Goal: Answer question/provide support

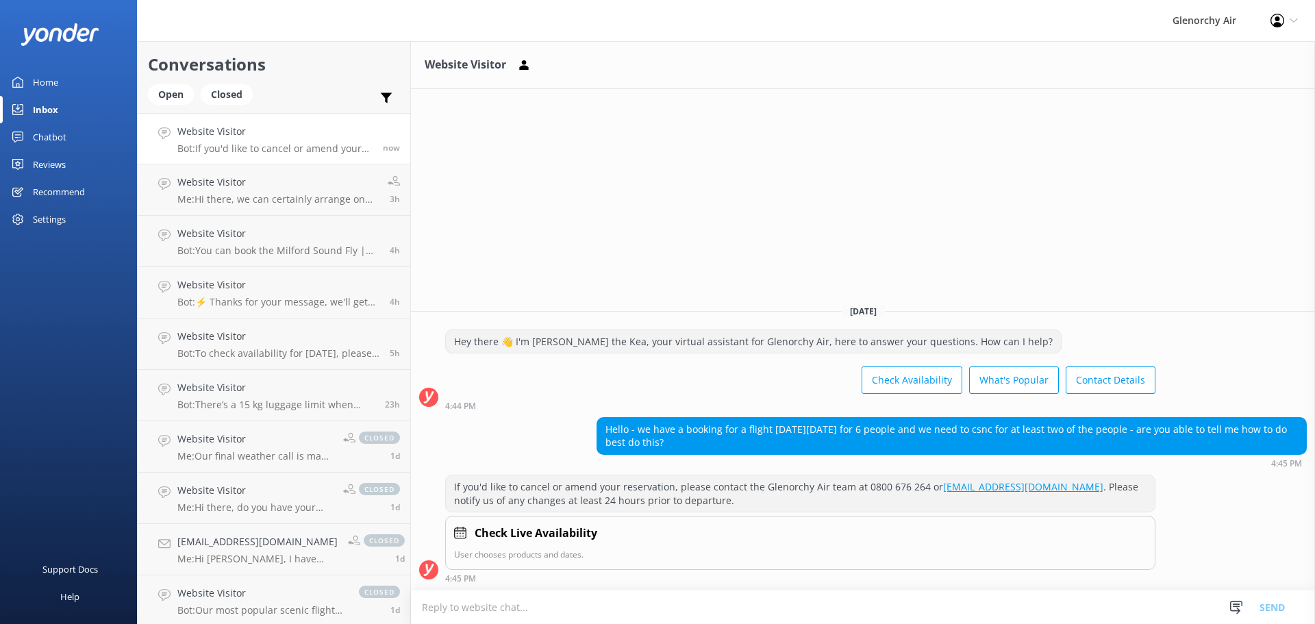
click at [540, 598] on textarea at bounding box center [863, 607] width 904 height 34
type textarea "t"
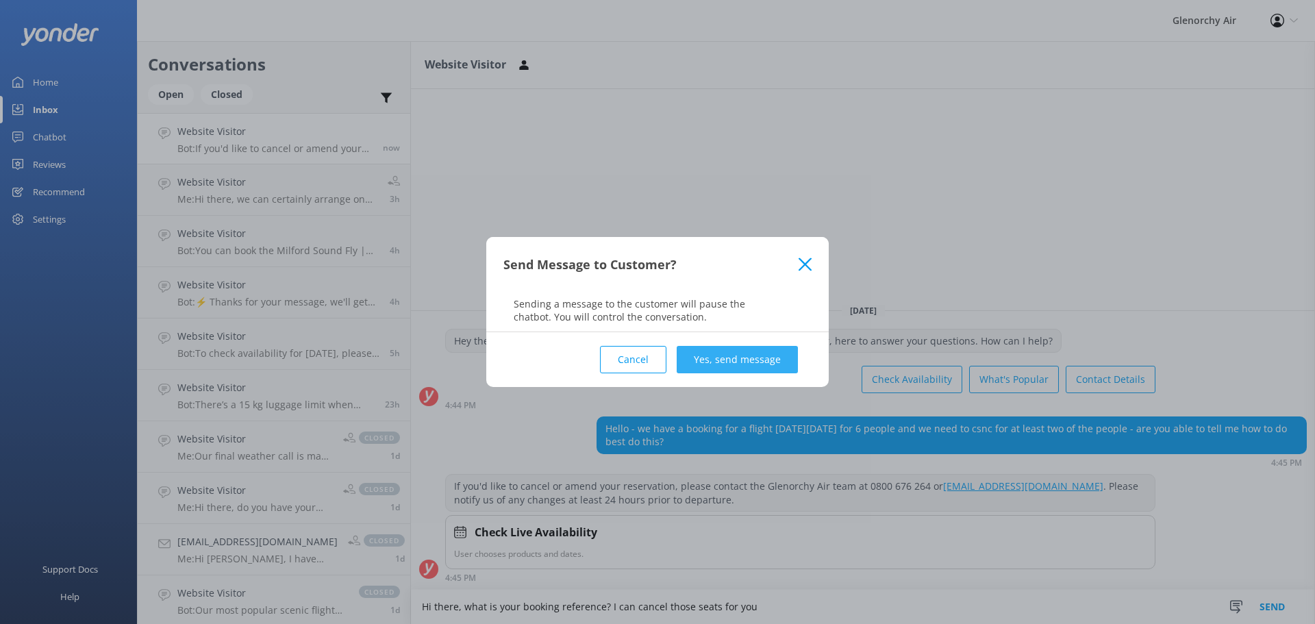
type textarea "Hi there, what is your booking reference? I can cancel those seats for you"
click at [728, 359] on button "Yes, send message" at bounding box center [737, 359] width 121 height 27
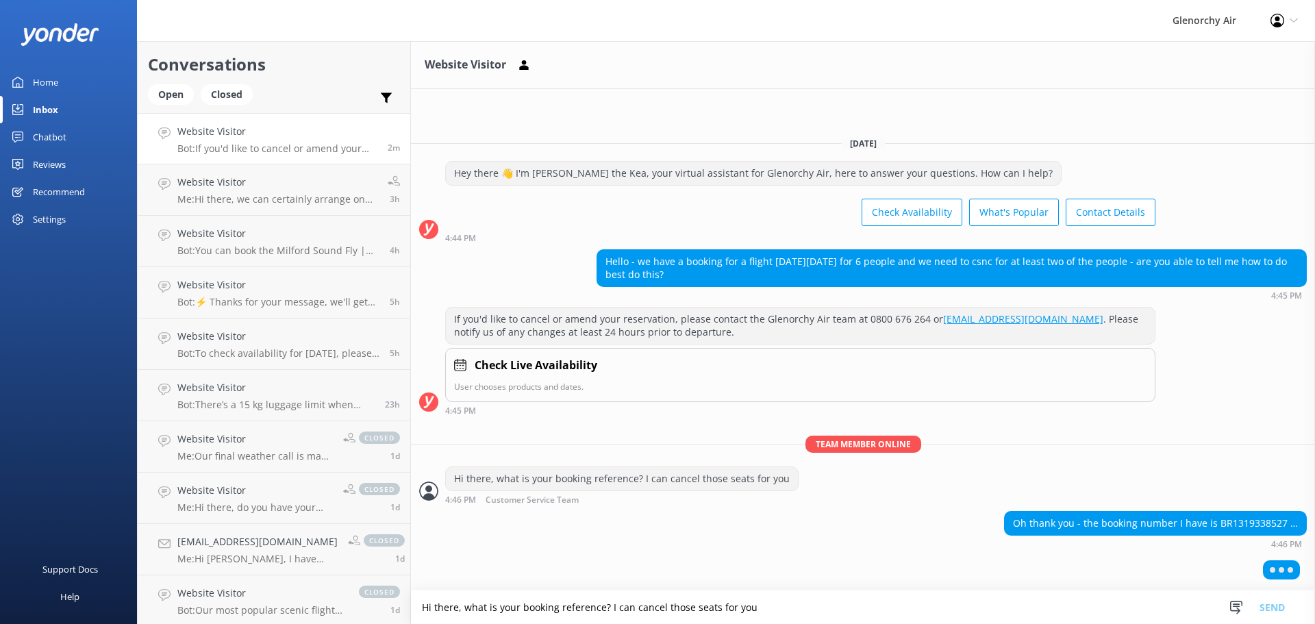
click at [964, 525] on div "Oh thank you - the booking number I have is BR1319338527 … 4:46 PM" at bounding box center [863, 530] width 904 height 38
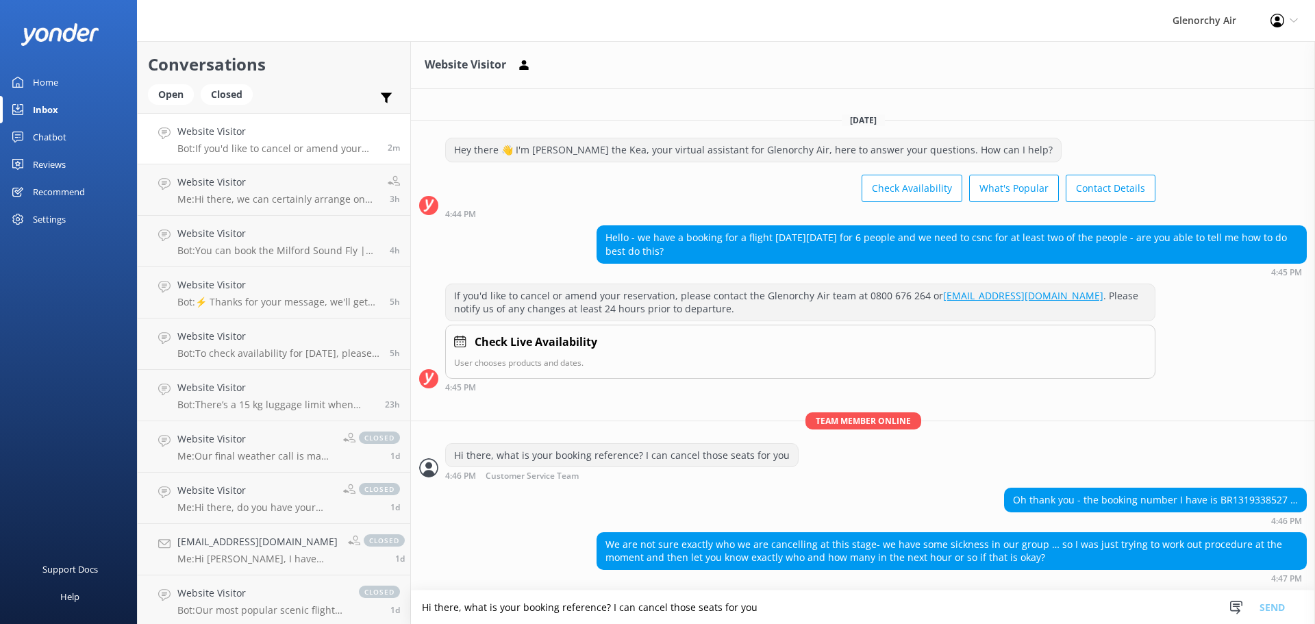
click at [742, 591] on textarea "Hi there, what is your booking reference? I can cancel those seats for you" at bounding box center [863, 607] width 904 height 34
click at [740, 603] on textarea "Hi there, what is your booking reference? I can cancel those seats for you" at bounding box center [863, 607] width 904 height 34
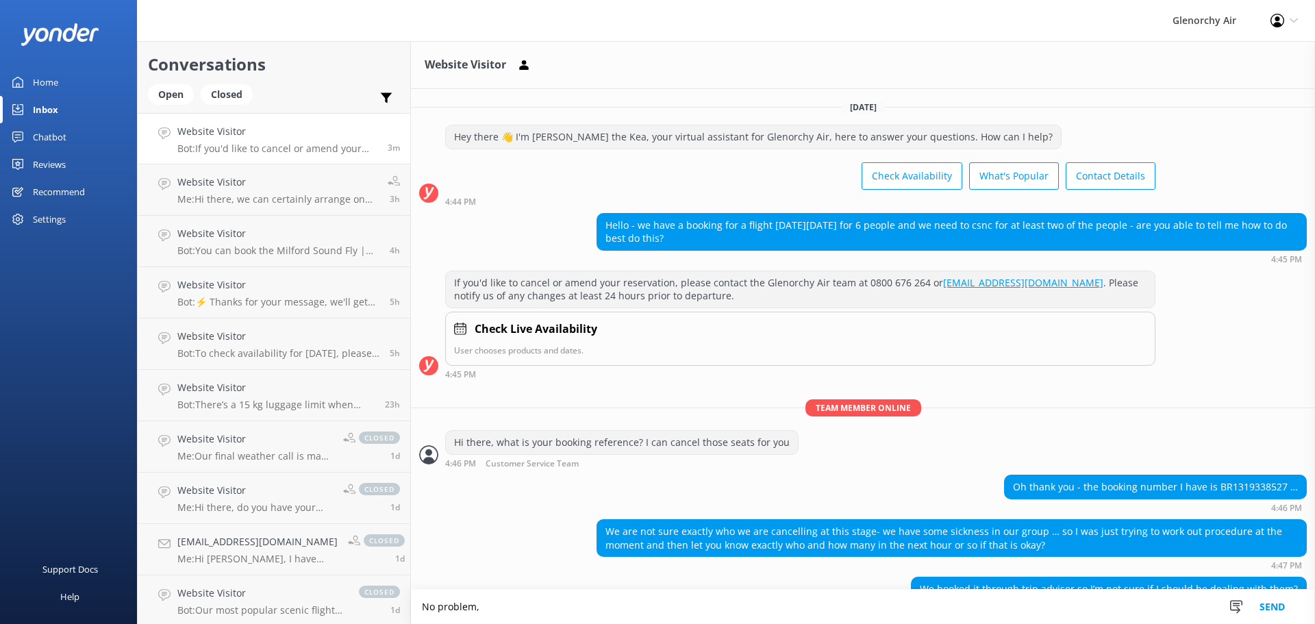
scroll to position [32, 0]
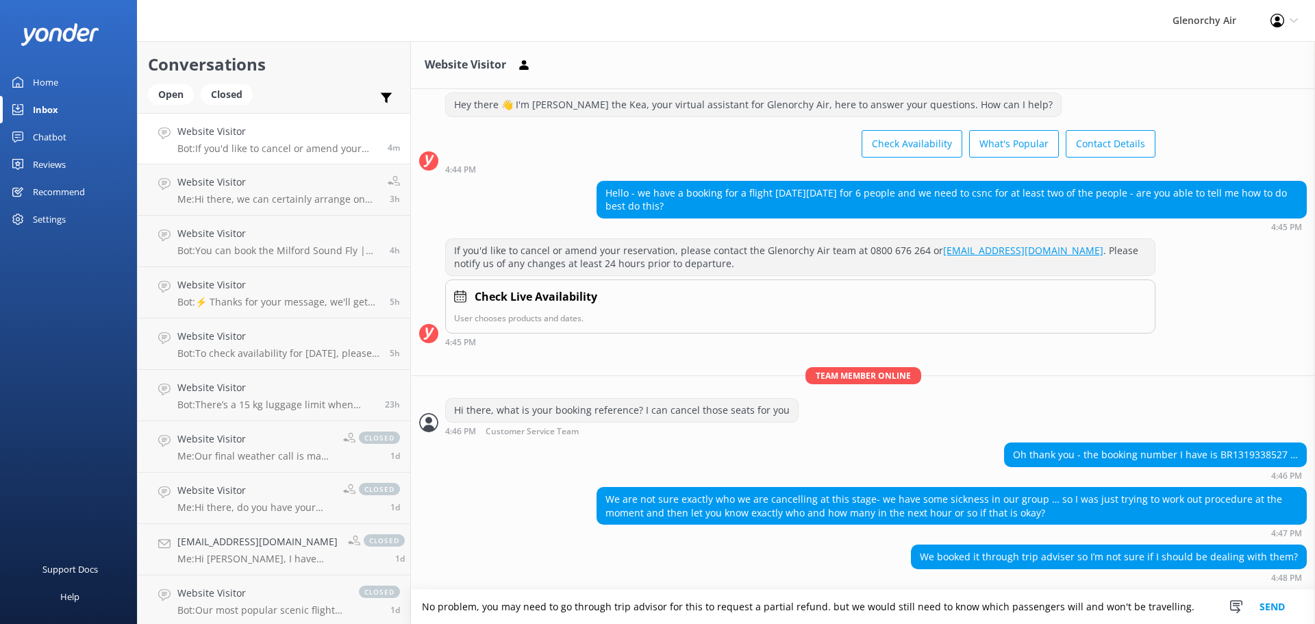
type textarea "No problem, you may need to go through trip advisor for this to request a parti…"
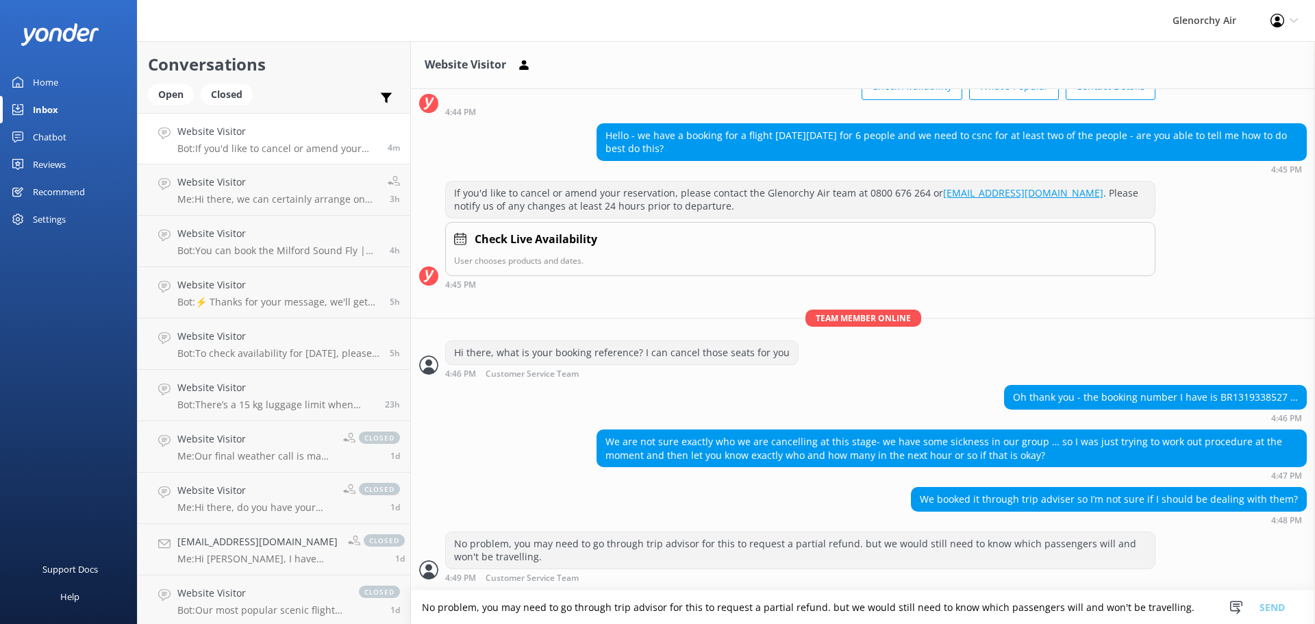
scroll to position [1, 0]
click at [714, 603] on textarea "No problem, you may need to go through trip advisor for this to request a parti…" at bounding box center [863, 607] width 904 height 34
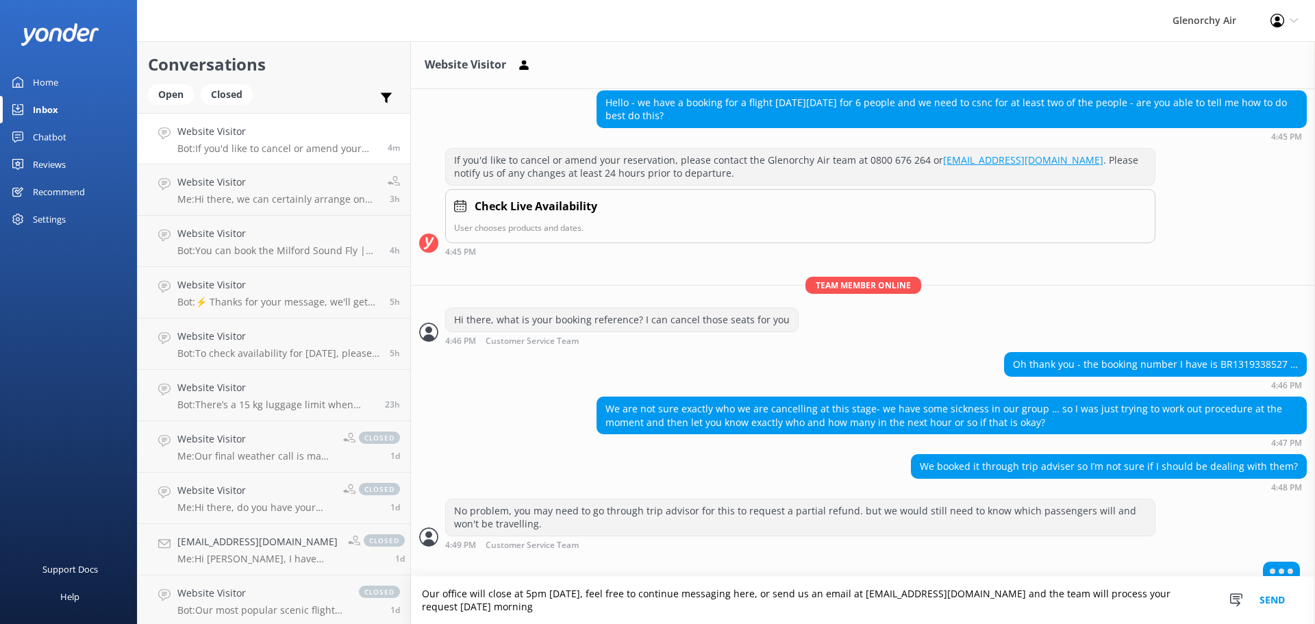
scroll to position [136, 0]
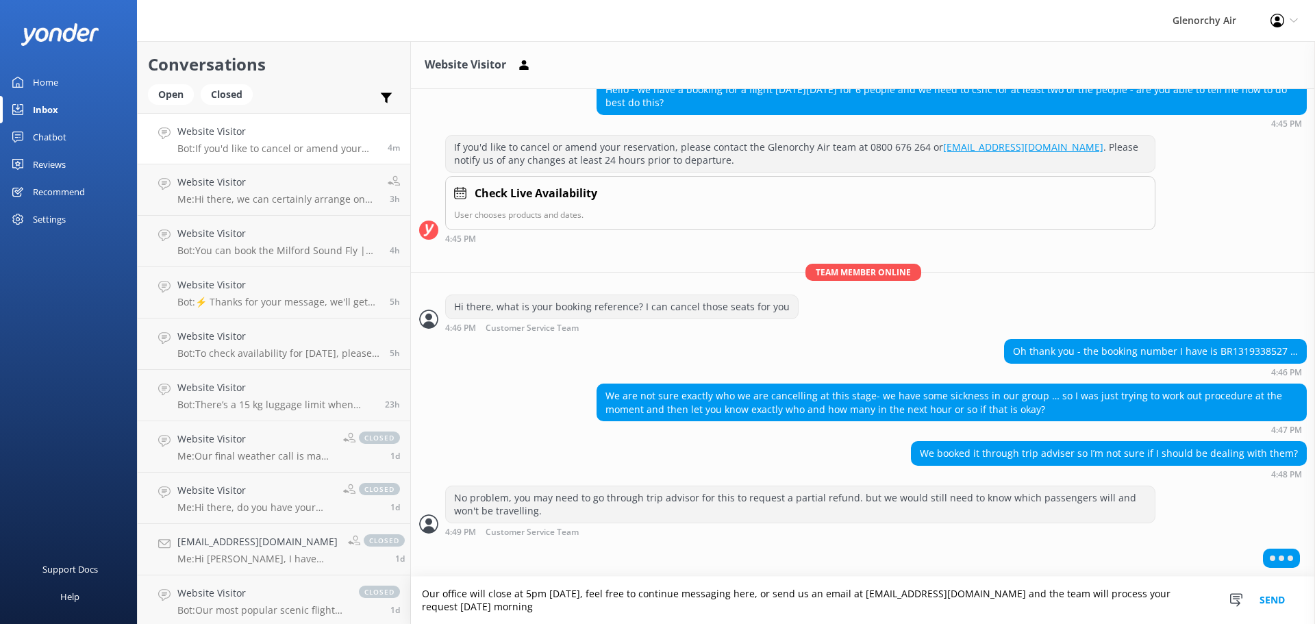
click at [739, 605] on textarea "Our office will close at 5pm [DATE], feel free to continue messaging here, or s…" at bounding box center [863, 600] width 904 height 47
click at [727, 609] on textarea "Our office will close at 5pm [DATE], feel free to continue messaging here, or s…" at bounding box center [863, 600] width 904 height 47
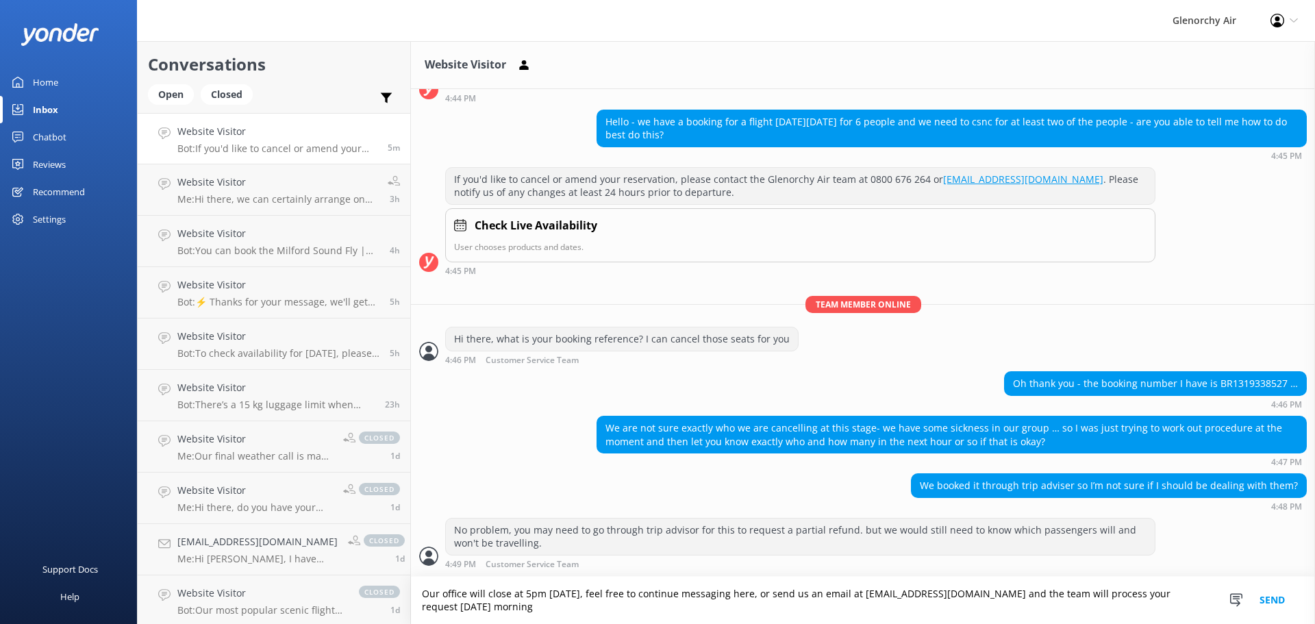
type textarea "Our office will close at 5pm [DATE], feel free to continue messaging here, or s…"
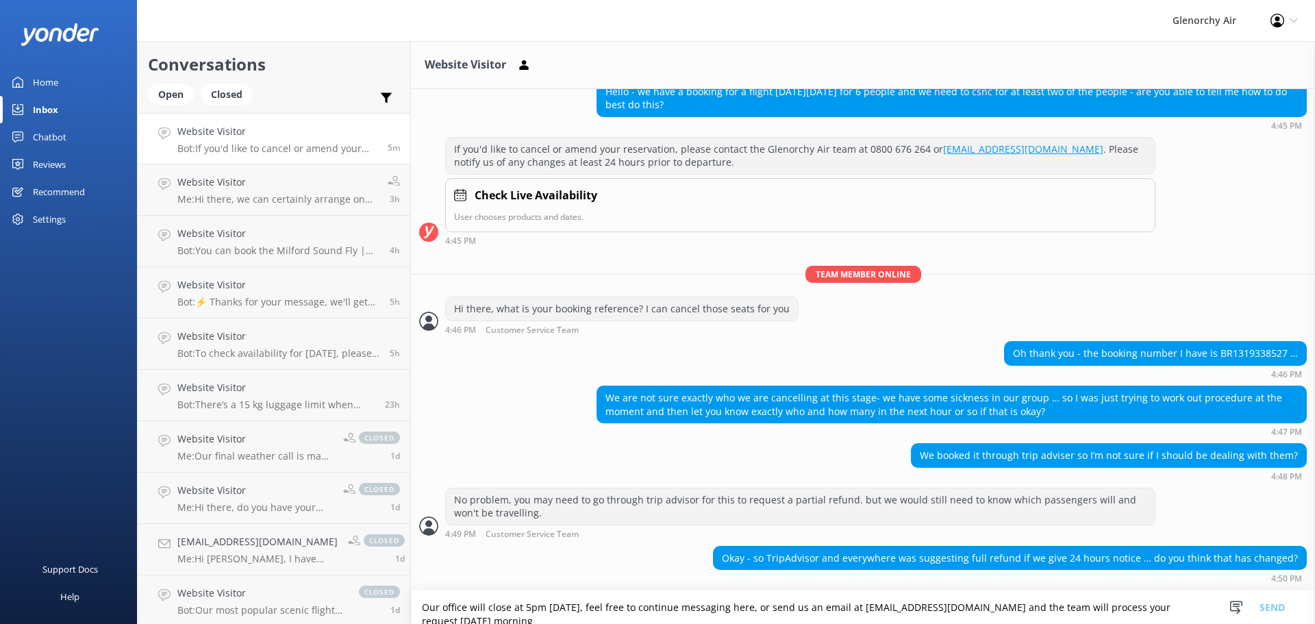
scroll to position [192, 0]
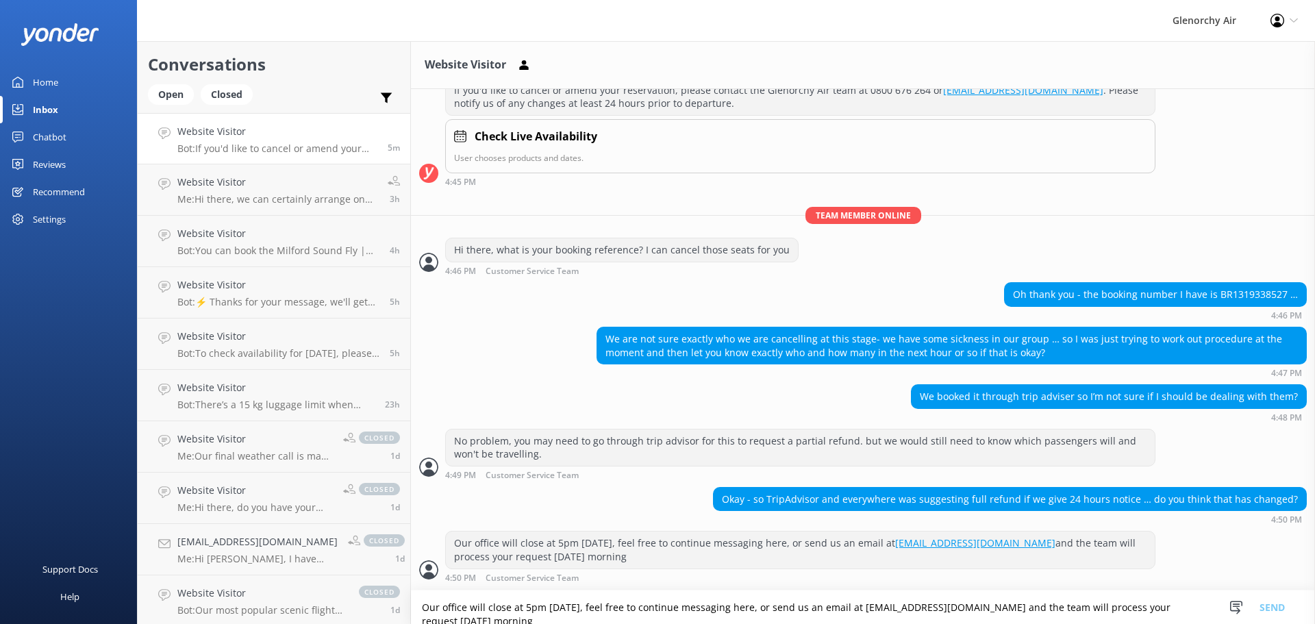
click at [697, 611] on textarea "Our office will close at 5pm [DATE], feel free to continue messaging here, or s…" at bounding box center [863, 607] width 904 height 34
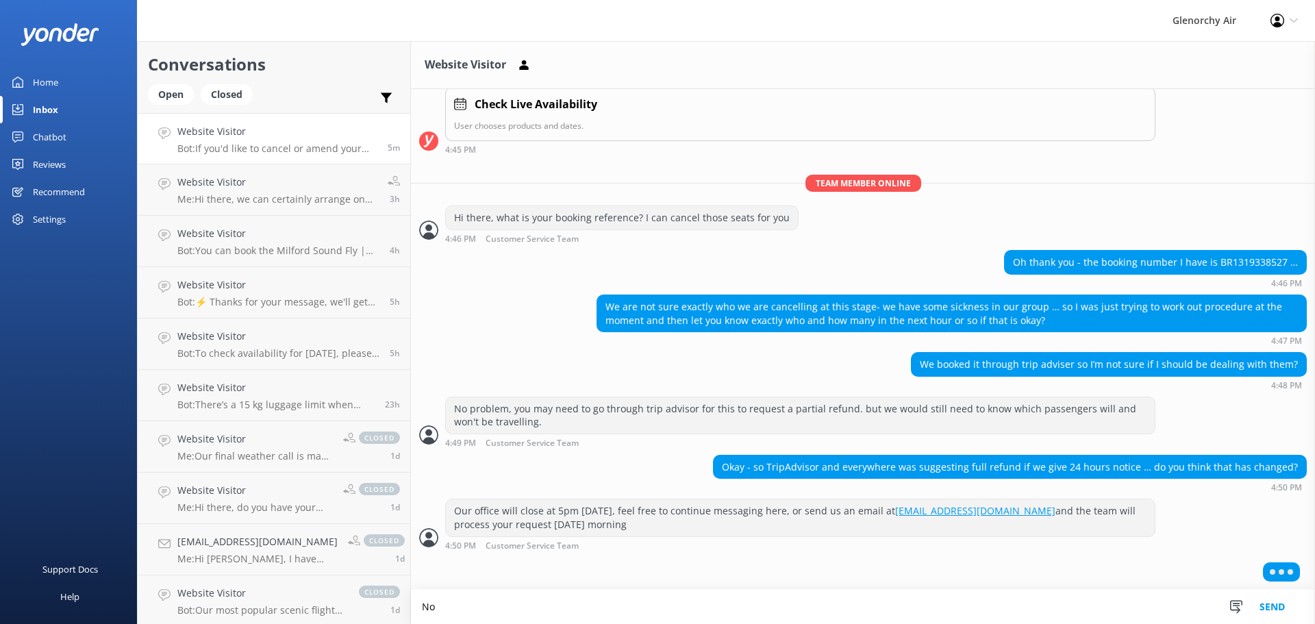
scroll to position [225, 0]
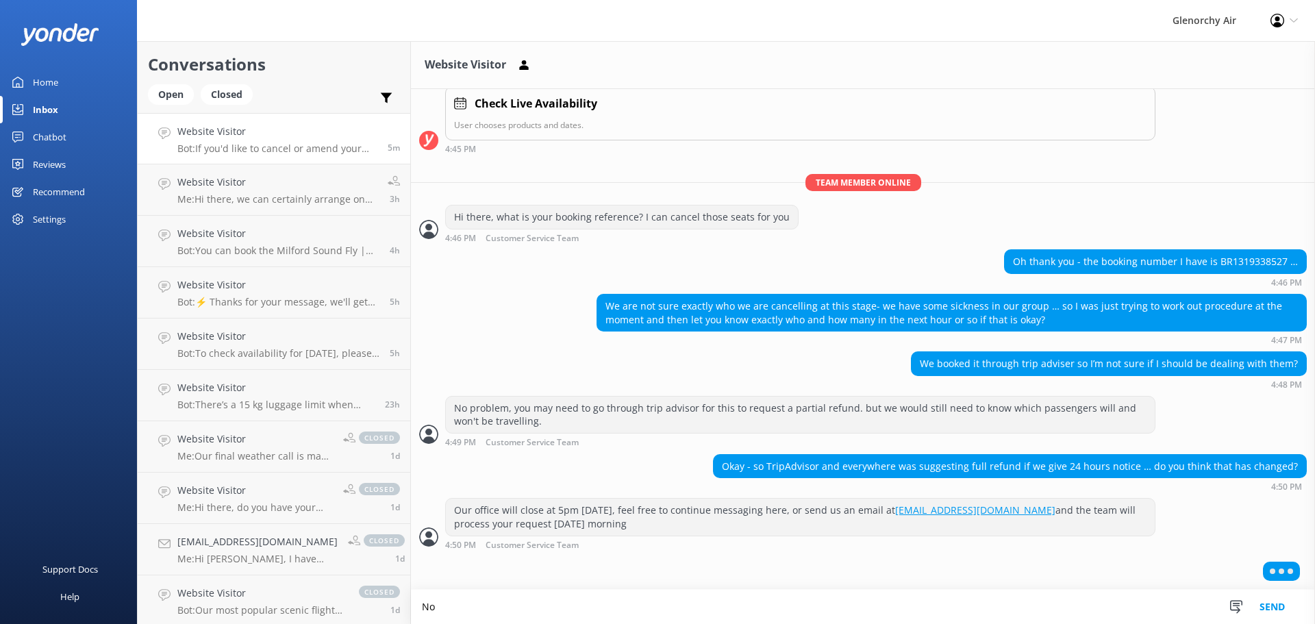
type textarea "N"
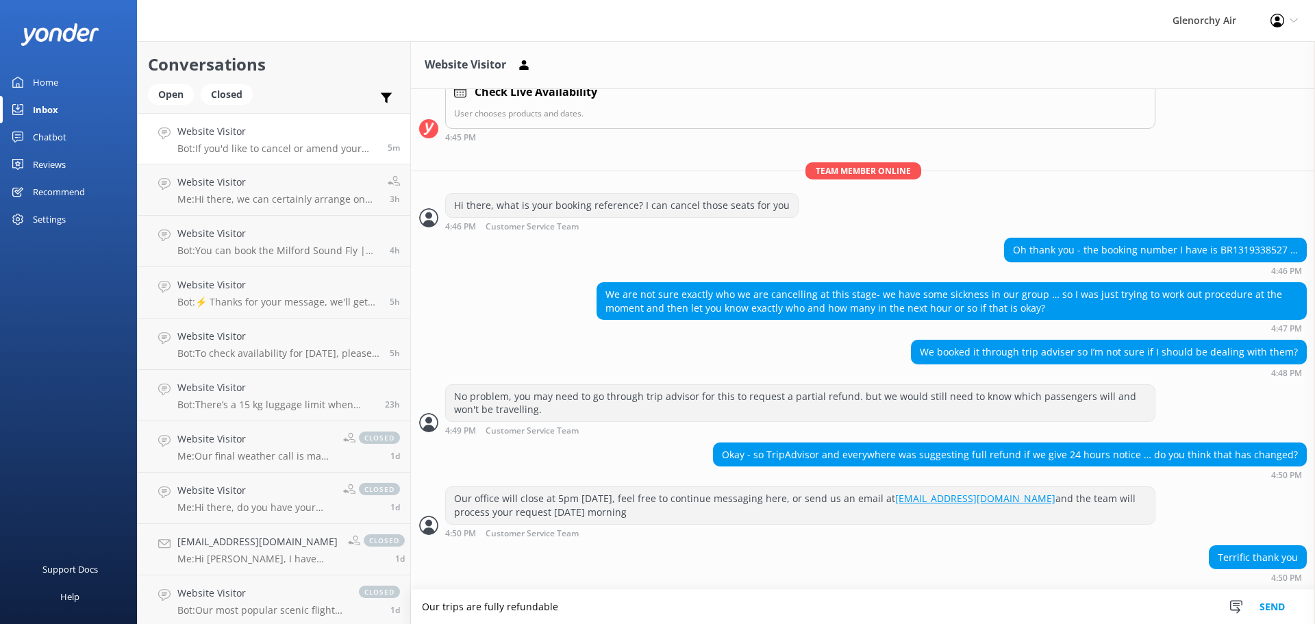
scroll to position [269, 0]
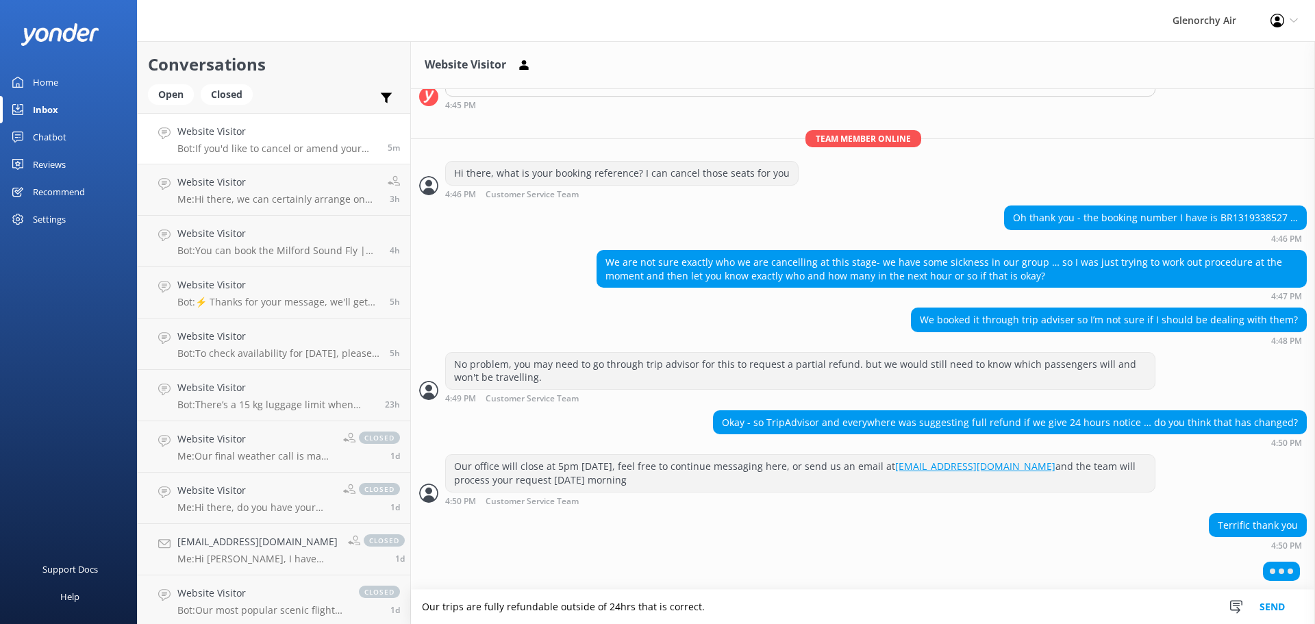
type textarea "Our trips are fully refundable outside of 24hrs that is correct."
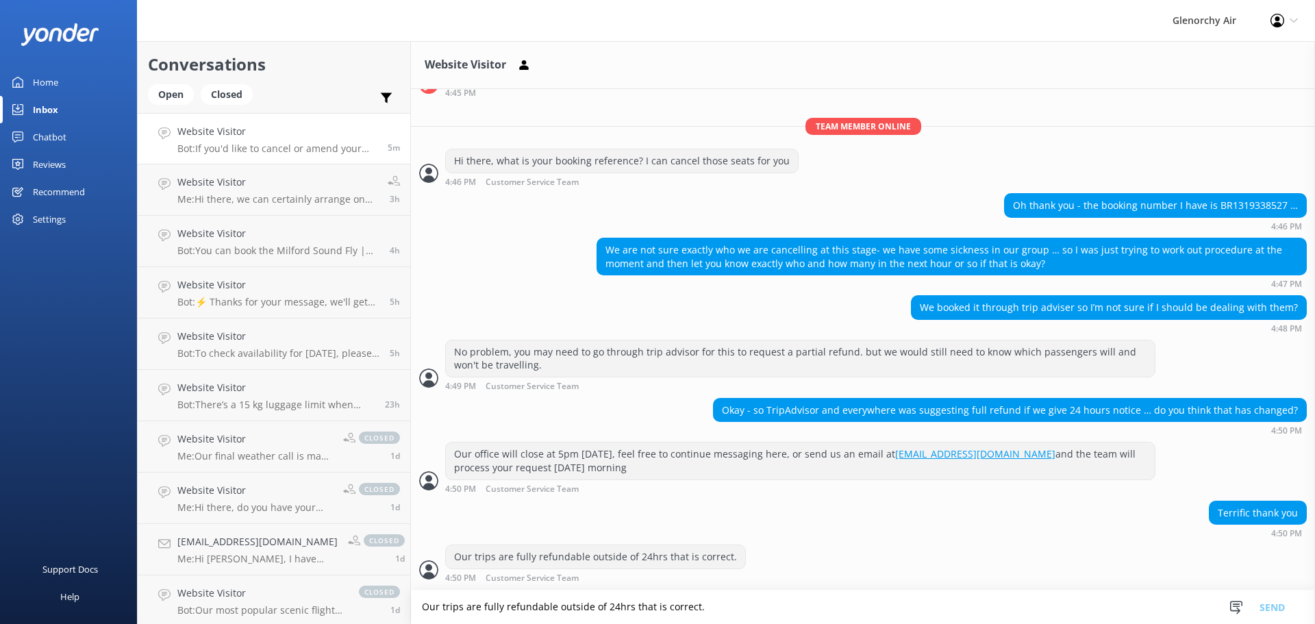
scroll to position [314, 0]
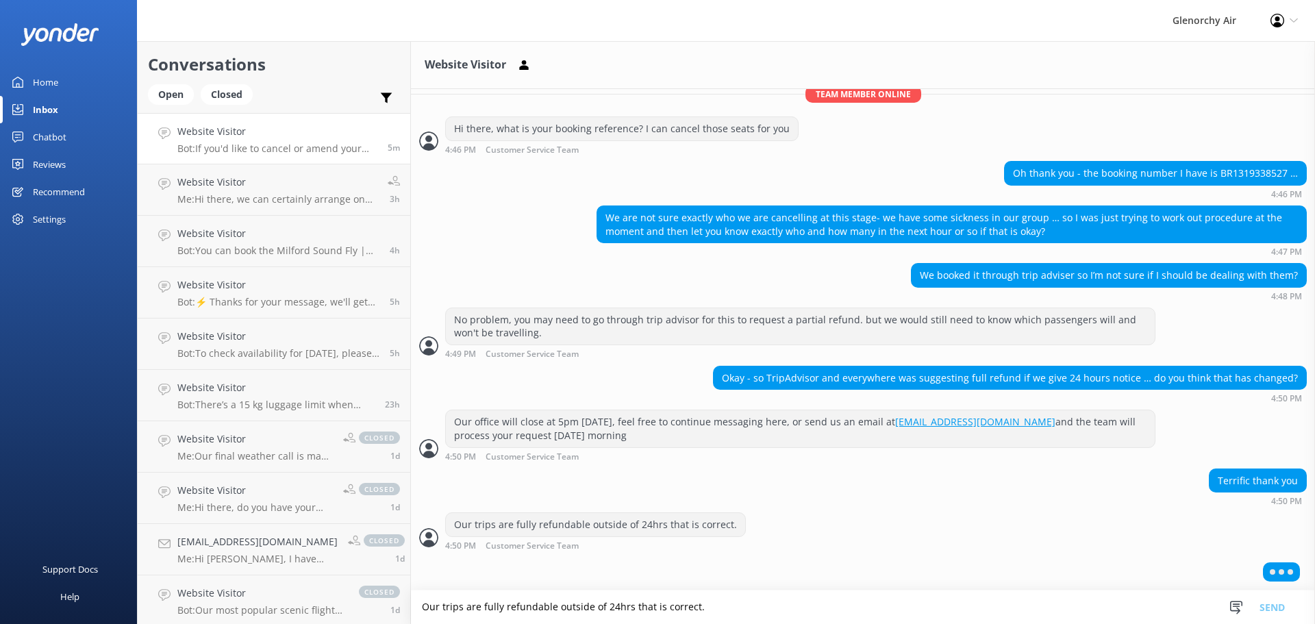
click at [558, 608] on textarea "Our trips are fully refundable outside of 24hrs that is correct." at bounding box center [863, 607] width 904 height 34
click at [761, 548] on div "Our trips are fully refundable outside of 24hrs that is correct. 4:50 PM Custom…" at bounding box center [863, 531] width 904 height 38
click at [599, 610] on textarea "Our trips are fully refundable outside of 24hrs that is correct." at bounding box center [863, 607] width 904 height 34
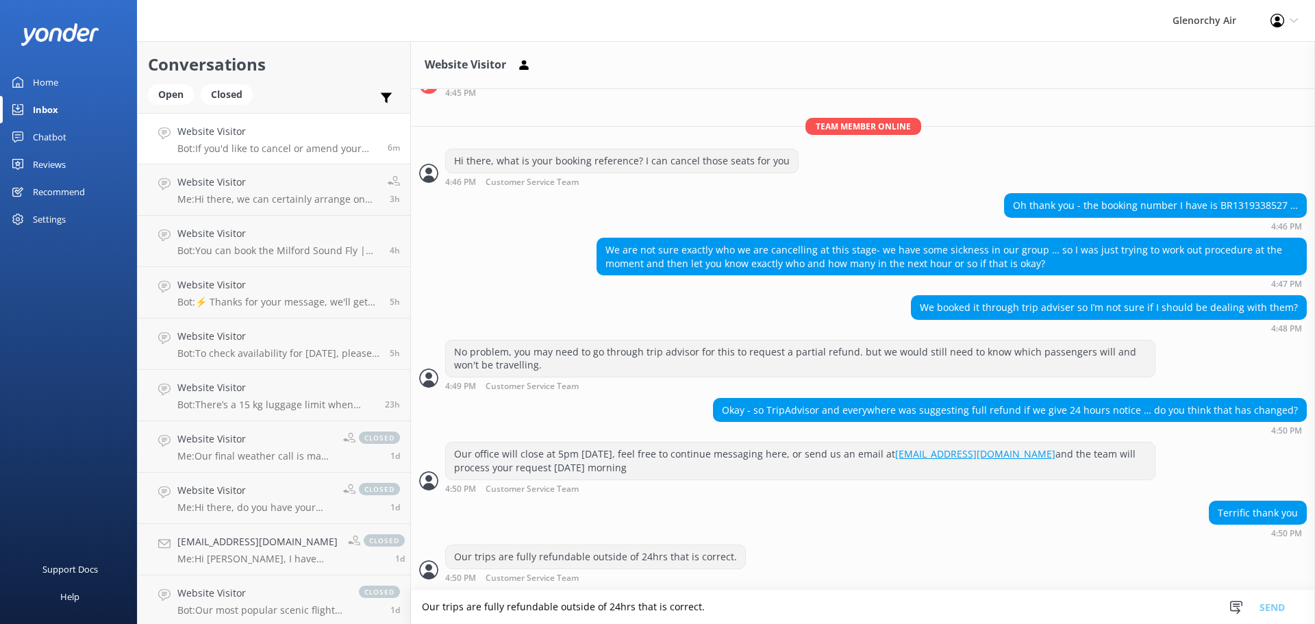
scroll to position [325, 0]
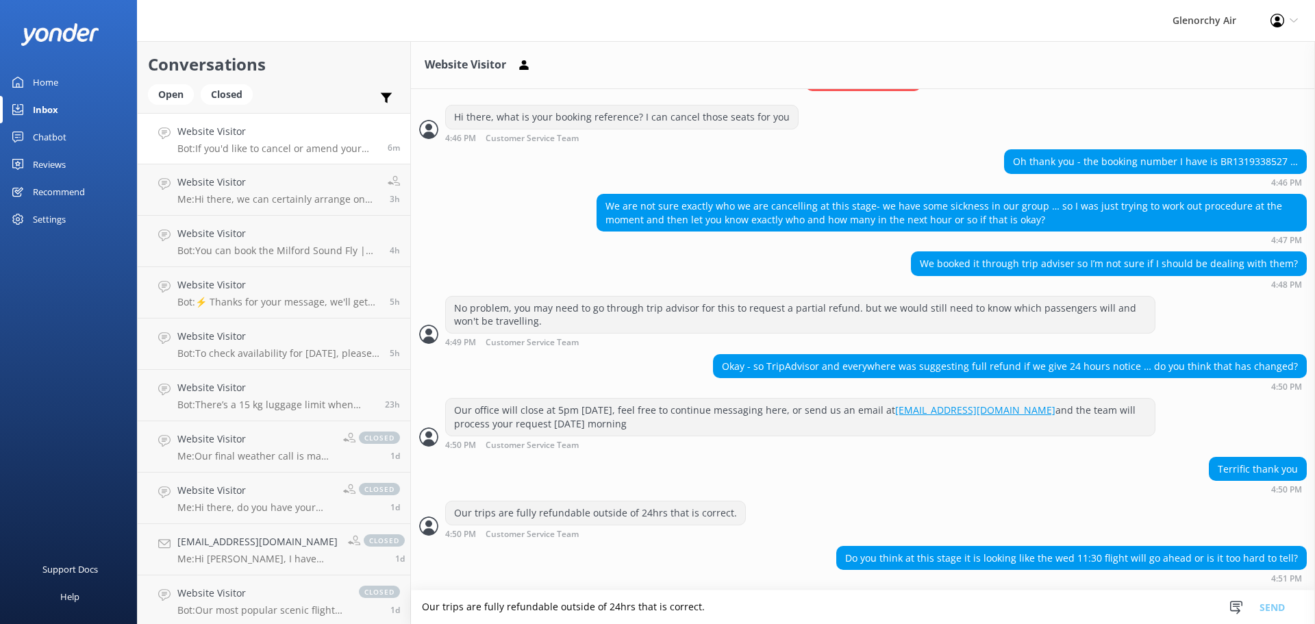
click at [695, 601] on textarea "Our trips are fully refundable outside of 24hrs that is correct." at bounding box center [863, 607] width 904 height 34
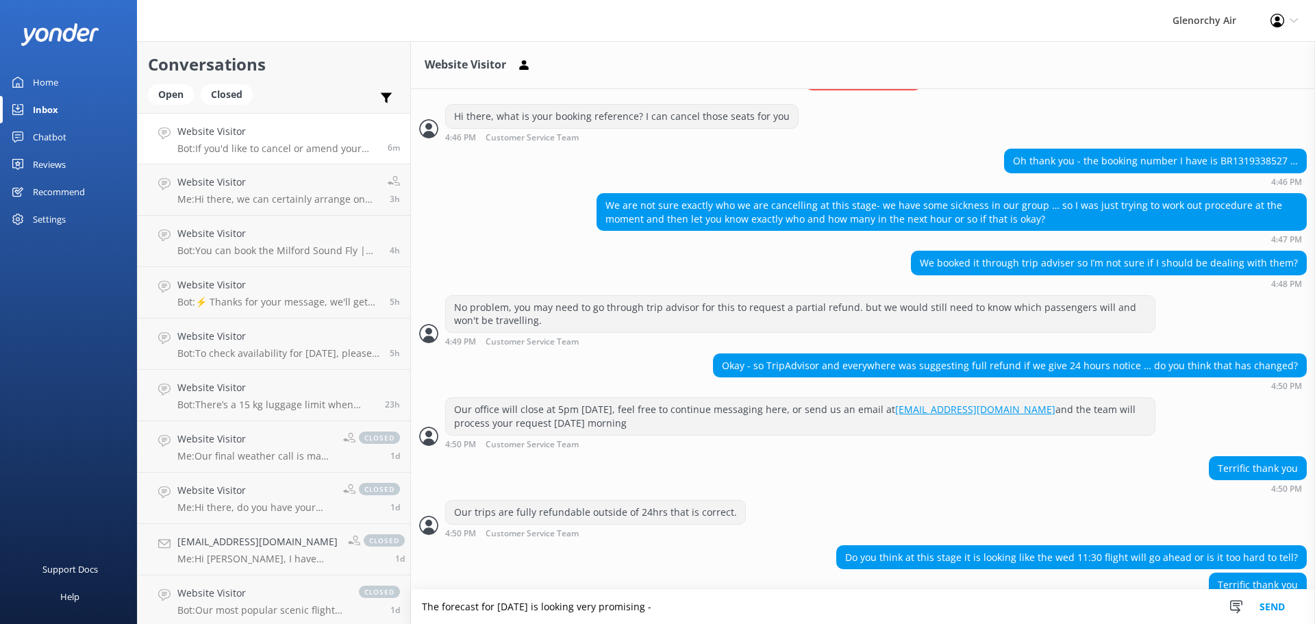
scroll to position [354, 0]
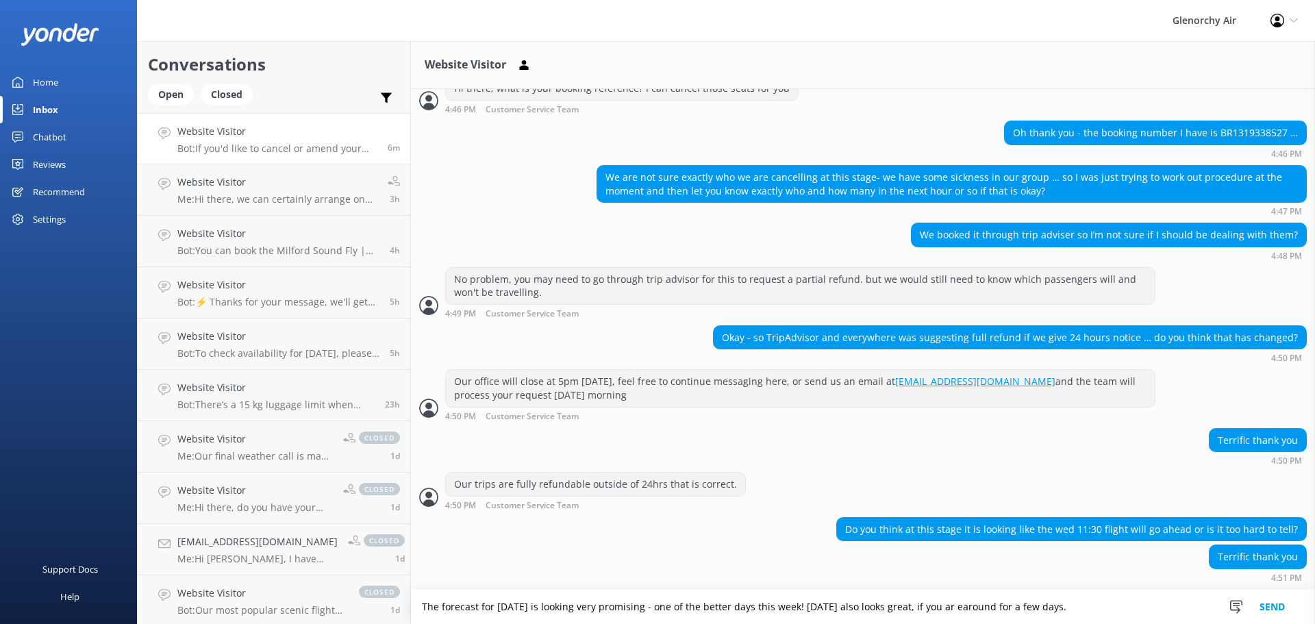
click at [962, 610] on textarea "The forecast for [DATE] is looking very promising - one of the better days this…" at bounding box center [863, 607] width 904 height 34
click at [1078, 601] on textarea "The forecast for [DATE] is looking very promising - one of the better days this…" at bounding box center [863, 607] width 904 height 34
type textarea "The forecast for [DATE] is looking very promising - one of the better days this…"
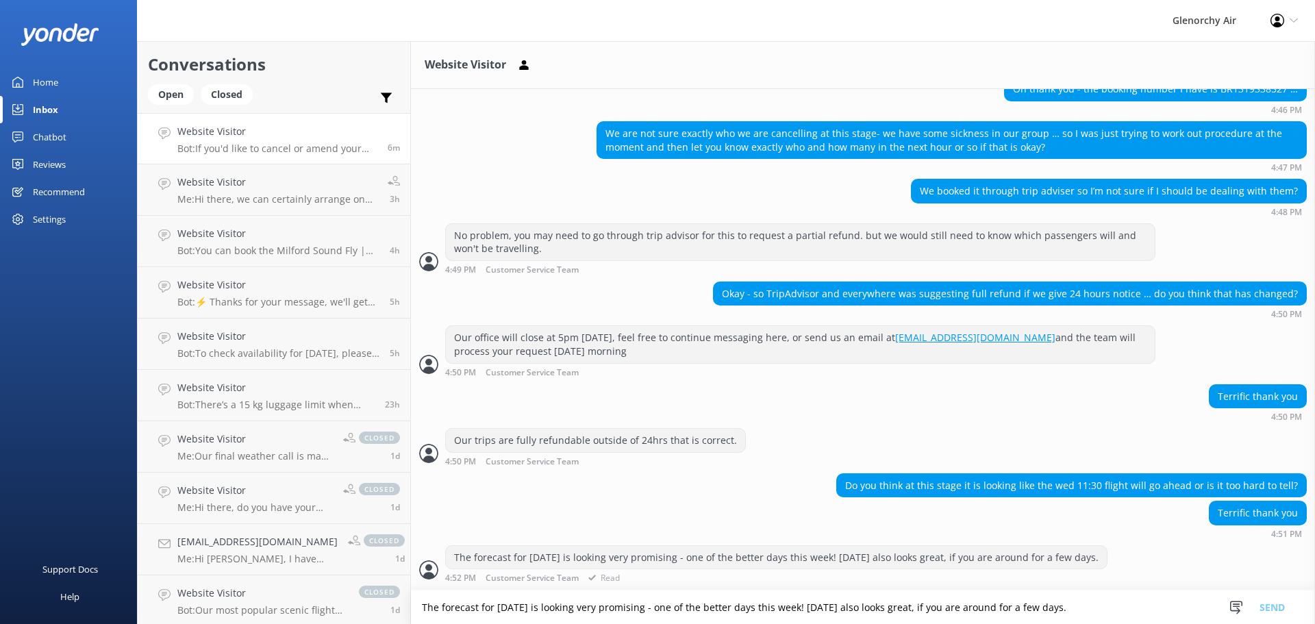
scroll to position [430, 0]
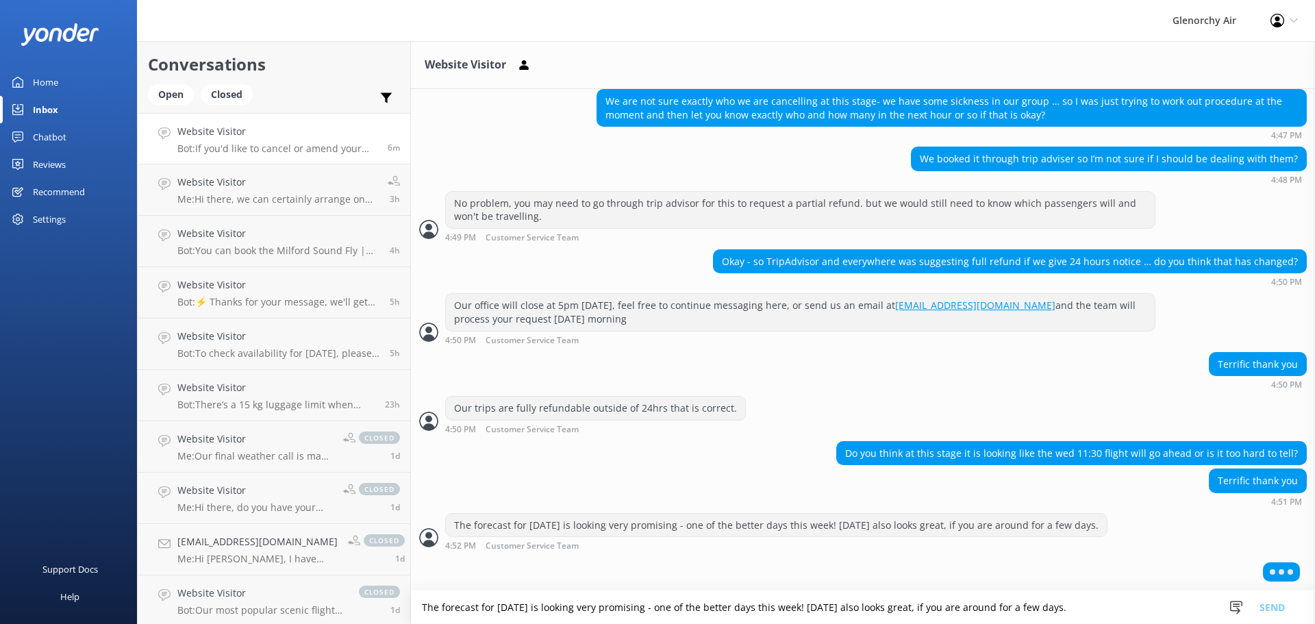
click at [1027, 601] on textarea "The forecast for [DATE] is looking very promising - one of the better days this…" at bounding box center [863, 607] width 904 height 34
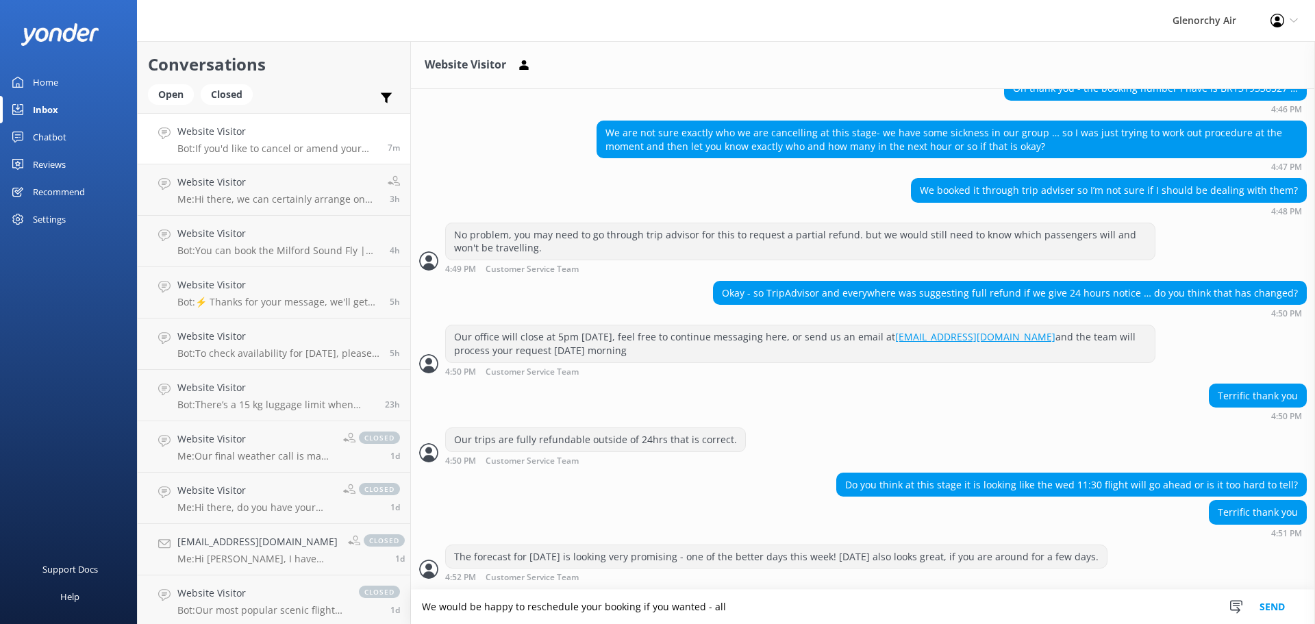
scroll to position [443, 0]
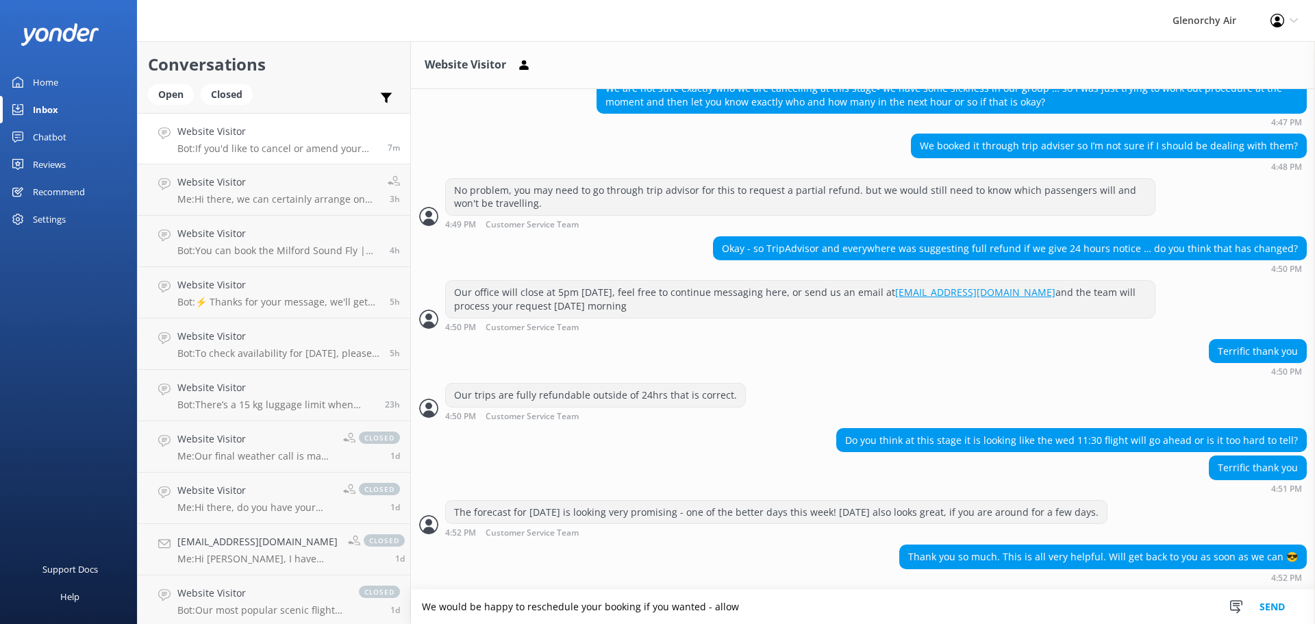
drag, startPoint x: 734, startPoint y: 616, endPoint x: 400, endPoint y: 597, distance: 334.1
click at [400, 597] on div "Conversations Open Closed Important Converted Assigned to me Unassigned Website…" at bounding box center [726, 332] width 1178 height 583
click at [907, 605] on textarea "No problem, we would be happy to reschedule your booking if you wanted - in the…" at bounding box center [863, 607] width 904 height 34
click at [1089, 605] on textarea "No problem, we would be happy to reschedule your booking if you wanted - in the…" at bounding box center [863, 607] width 904 height 34
type textarea "No problem, we would be happy to reschedule your booking if you wanted - in the…"
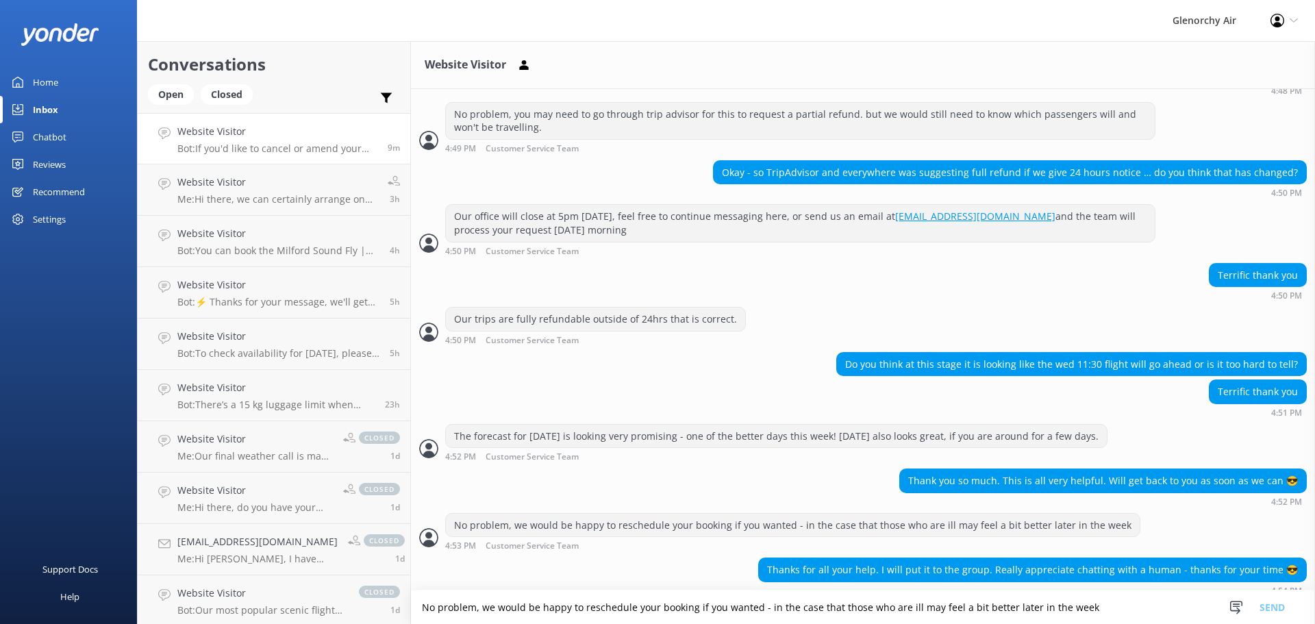
scroll to position [532, 0]
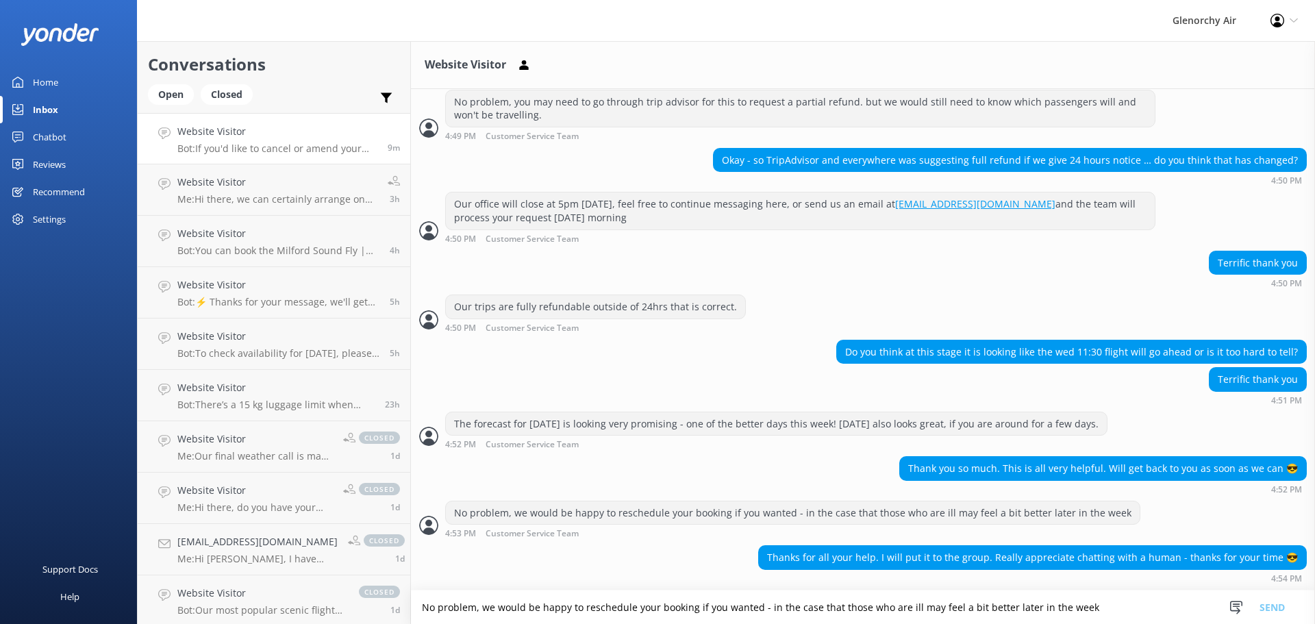
click at [1054, 612] on textarea "No problem, we would be happy to reschedule your booking if you wanted - in the…" at bounding box center [863, 607] width 904 height 34
click at [703, 612] on textarea "No problem, we would be happy to reschedule your booking if you wanted - in the…" at bounding box center [863, 607] width 904 height 34
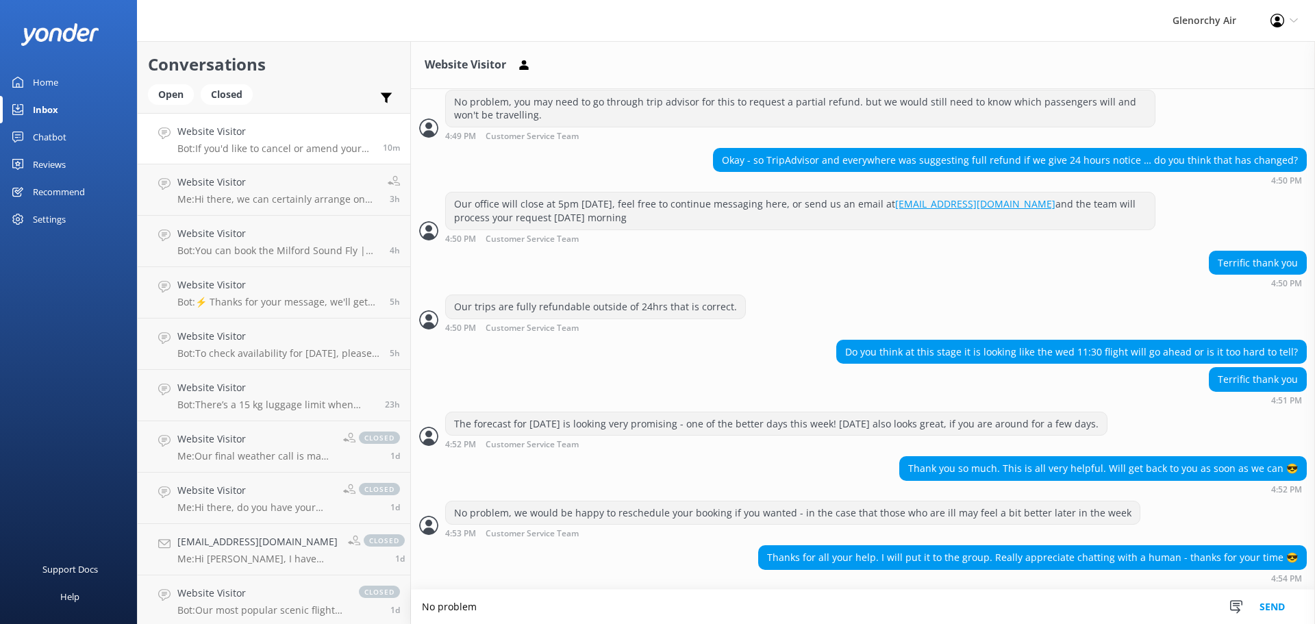
scroll to position [532, 0]
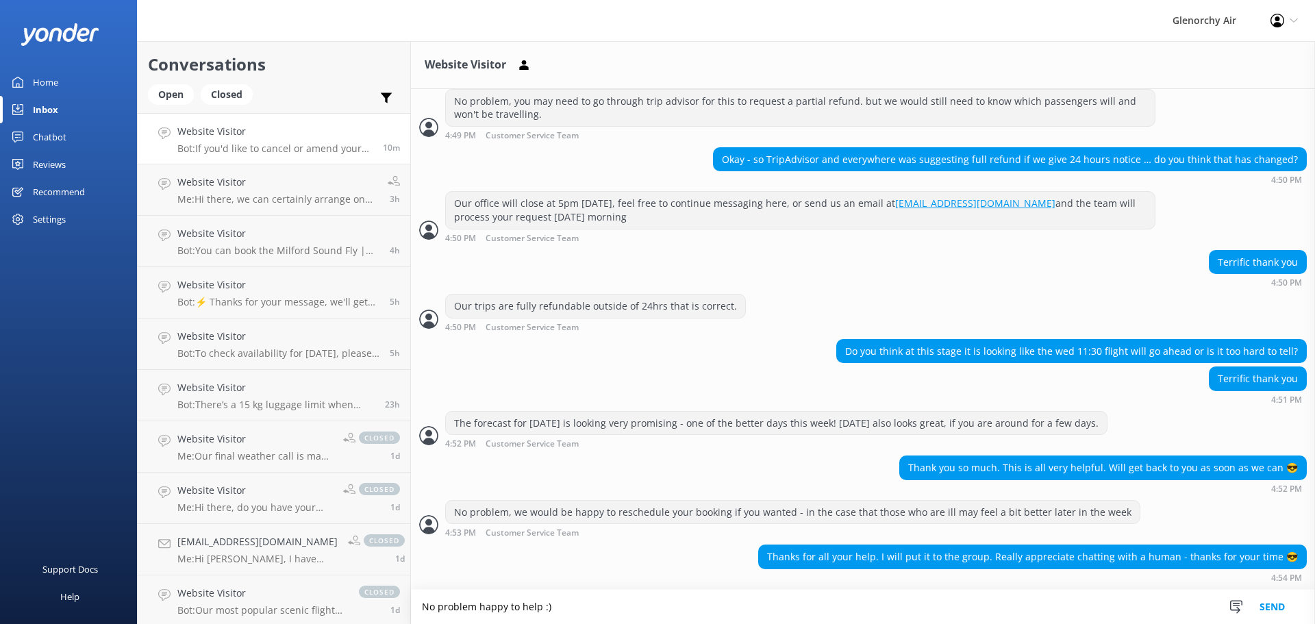
type textarea "No problem happy to help :)"
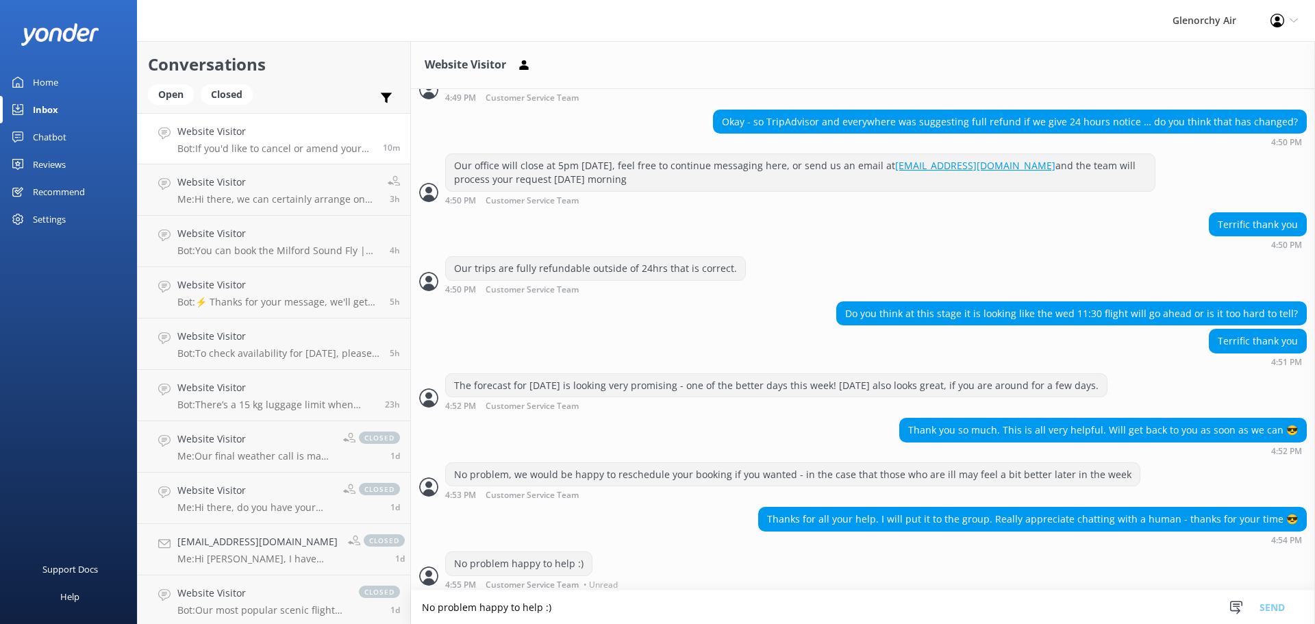
scroll to position [576, 0]
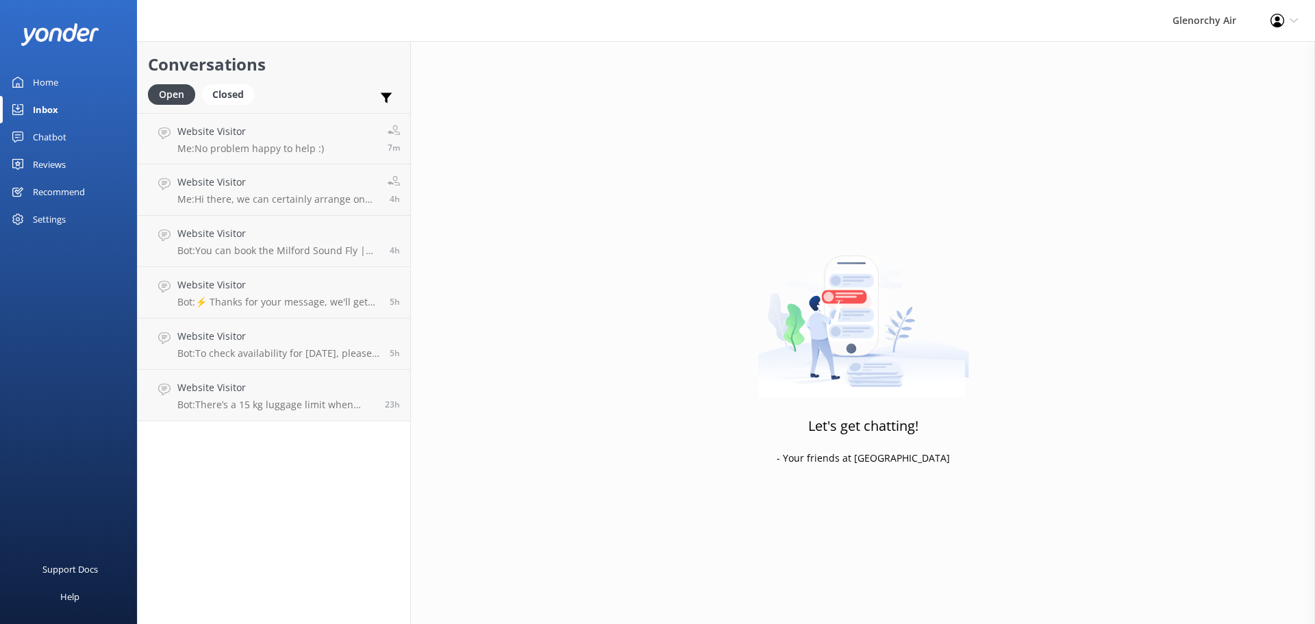
click at [54, 141] on div "Chatbot" at bounding box center [50, 136] width 34 height 27
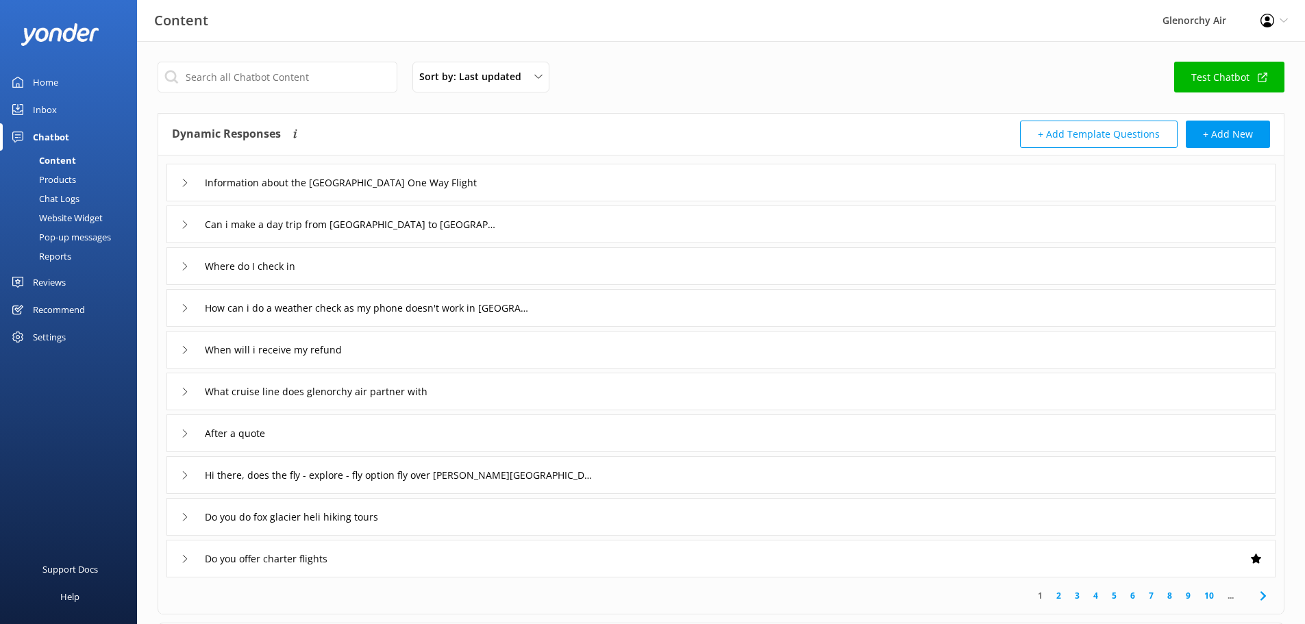
click at [40, 104] on div "Inbox" at bounding box center [45, 109] width 24 height 27
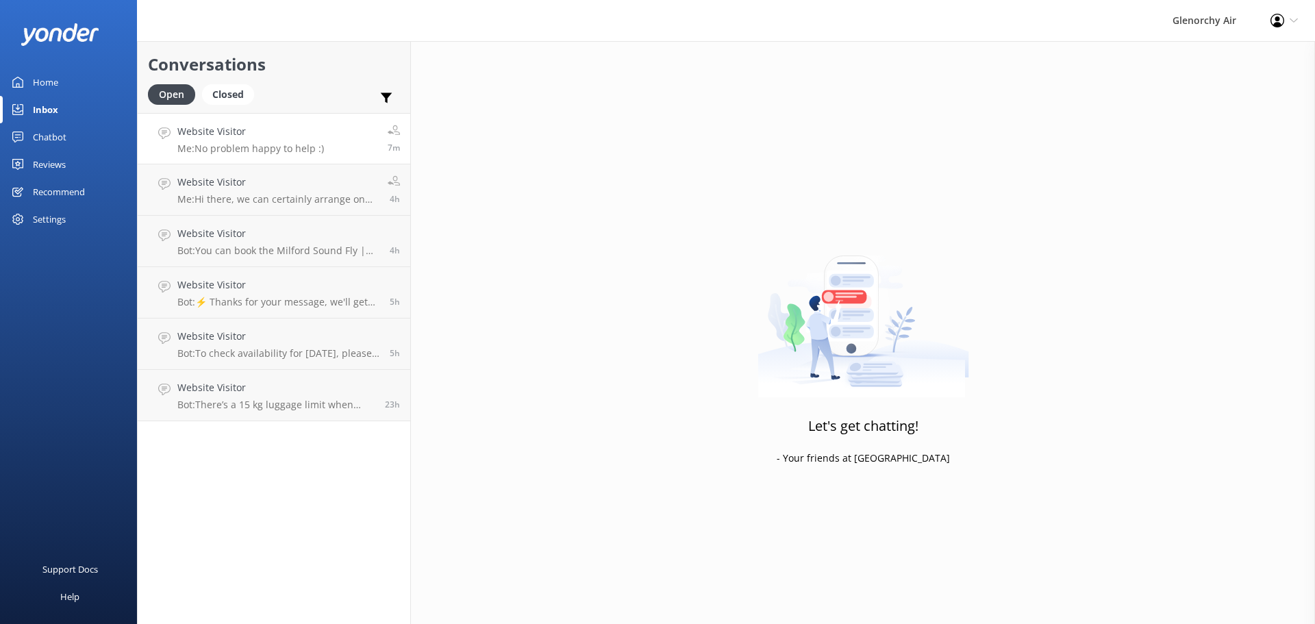
click at [192, 147] on p "Me: No problem happy to help :)" at bounding box center [250, 148] width 147 height 12
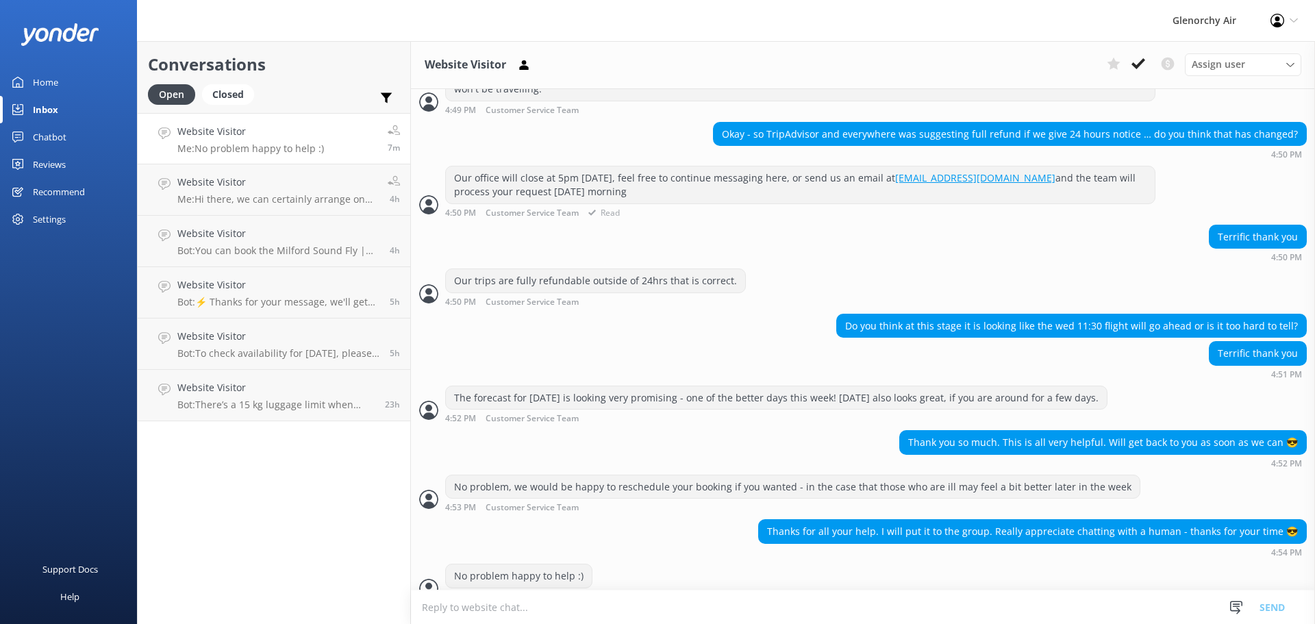
scroll to position [576, 0]
